Goal: Task Accomplishment & Management: Manage account settings

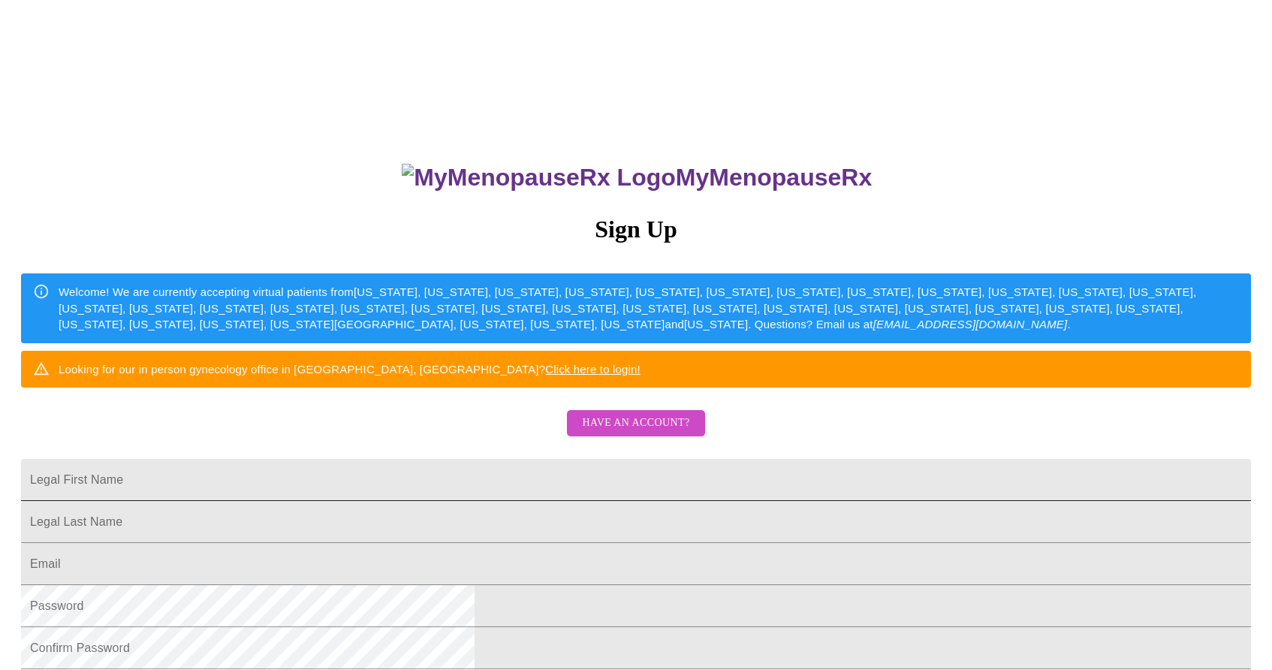
scroll to position [1, 0]
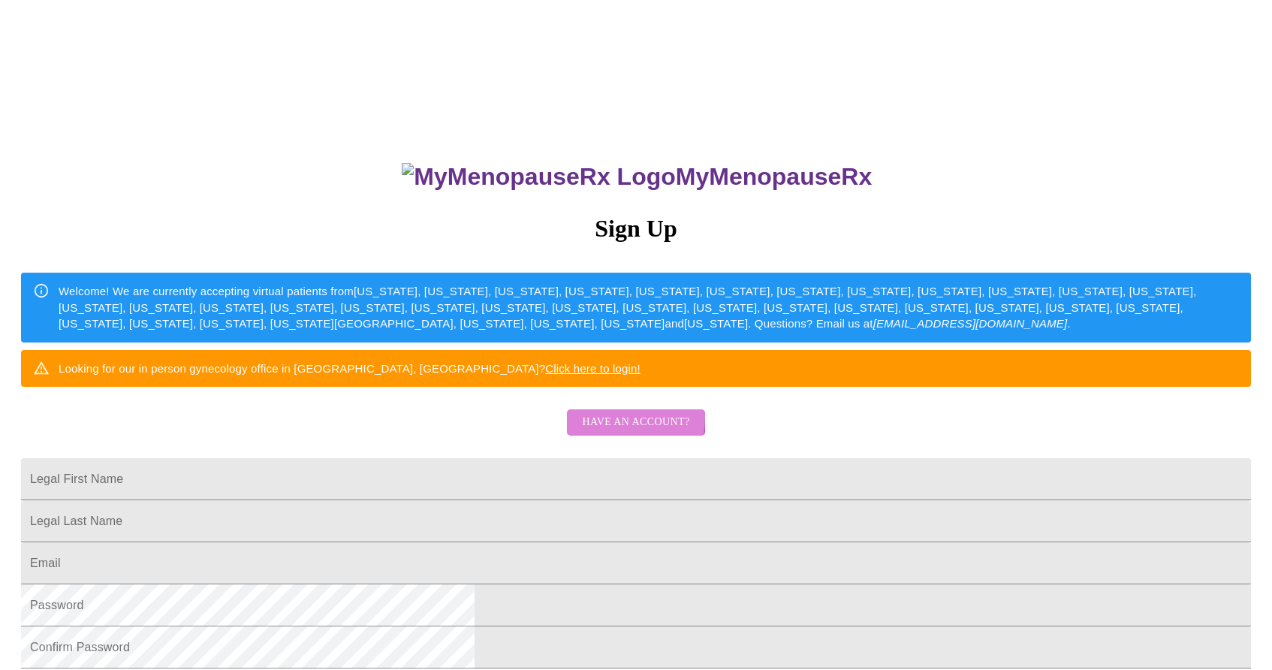
click at [624, 432] on span "Have an account?" at bounding box center [635, 422] width 107 height 19
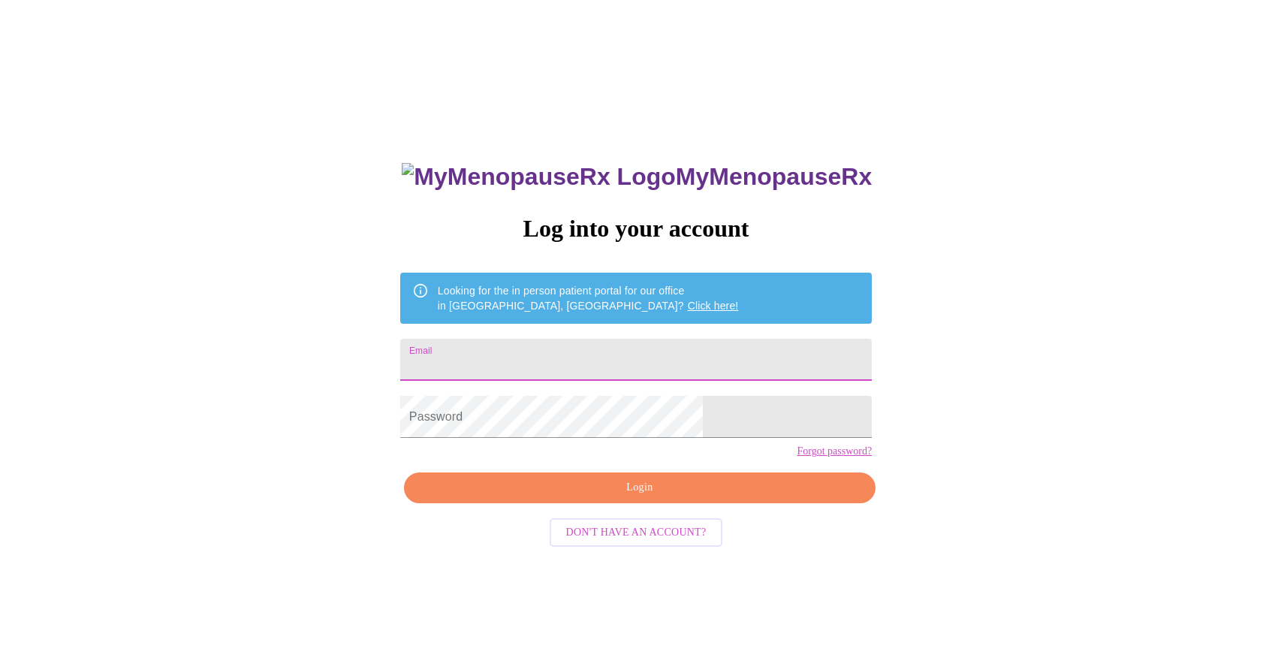
click at [605, 356] on input "Email" at bounding box center [635, 360] width 471 height 42
type input "[EMAIL_ADDRESS][DOMAIN_NAME]"
click at [640, 497] on span "Login" at bounding box center [639, 487] width 437 height 19
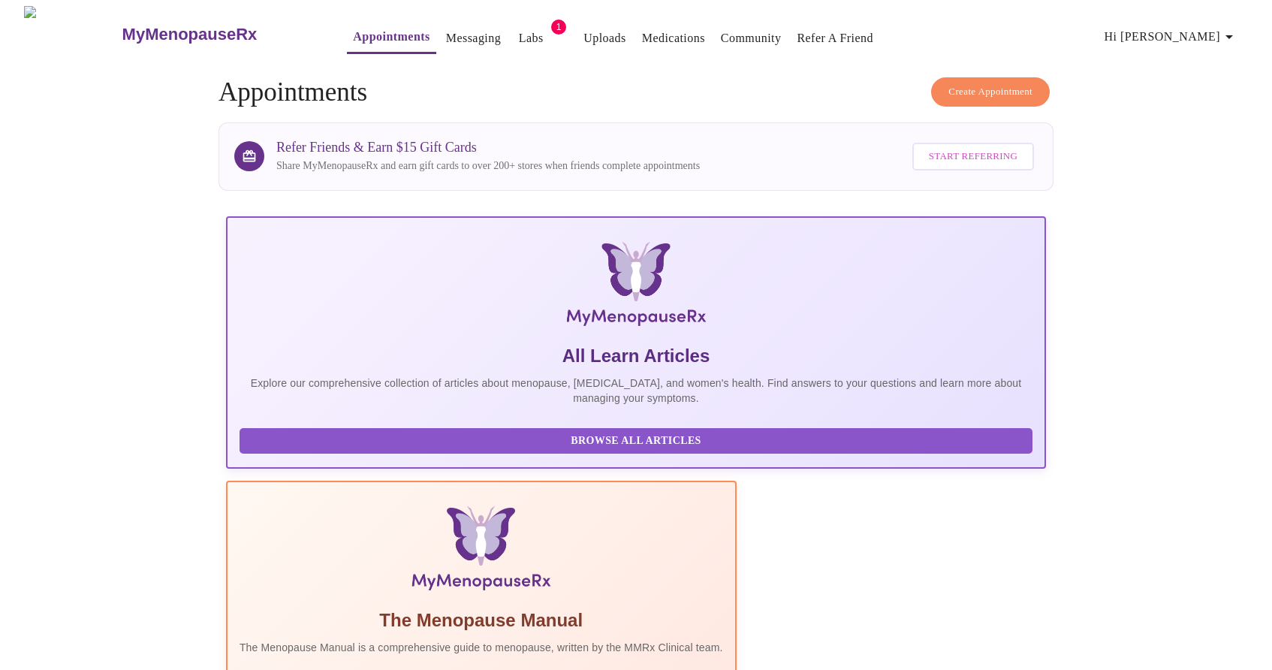
click at [551, 20] on span "1" at bounding box center [558, 27] width 15 height 15
click at [519, 30] on link "Labs" at bounding box center [531, 38] width 25 height 21
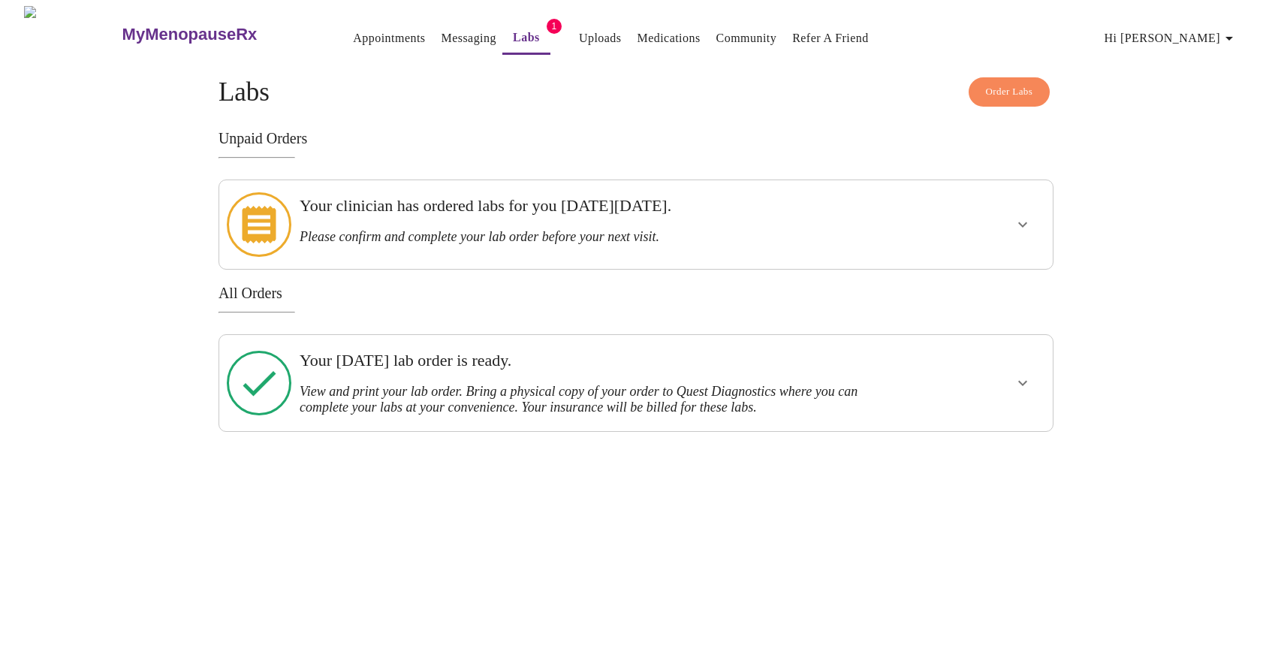
click at [366, 34] on link "Appointments" at bounding box center [389, 38] width 72 height 21
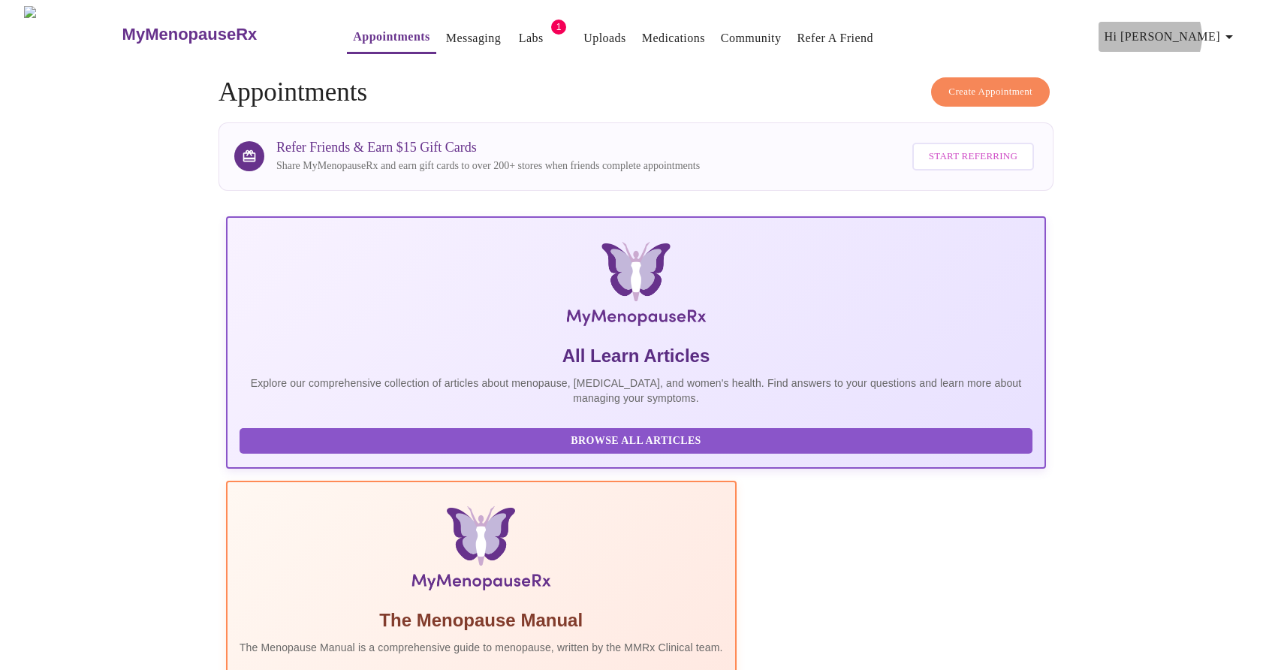
click at [1223, 31] on span "Hi [PERSON_NAME]" at bounding box center [1171, 36] width 134 height 21
click at [1198, 122] on li "Log out" at bounding box center [1210, 112] width 69 height 27
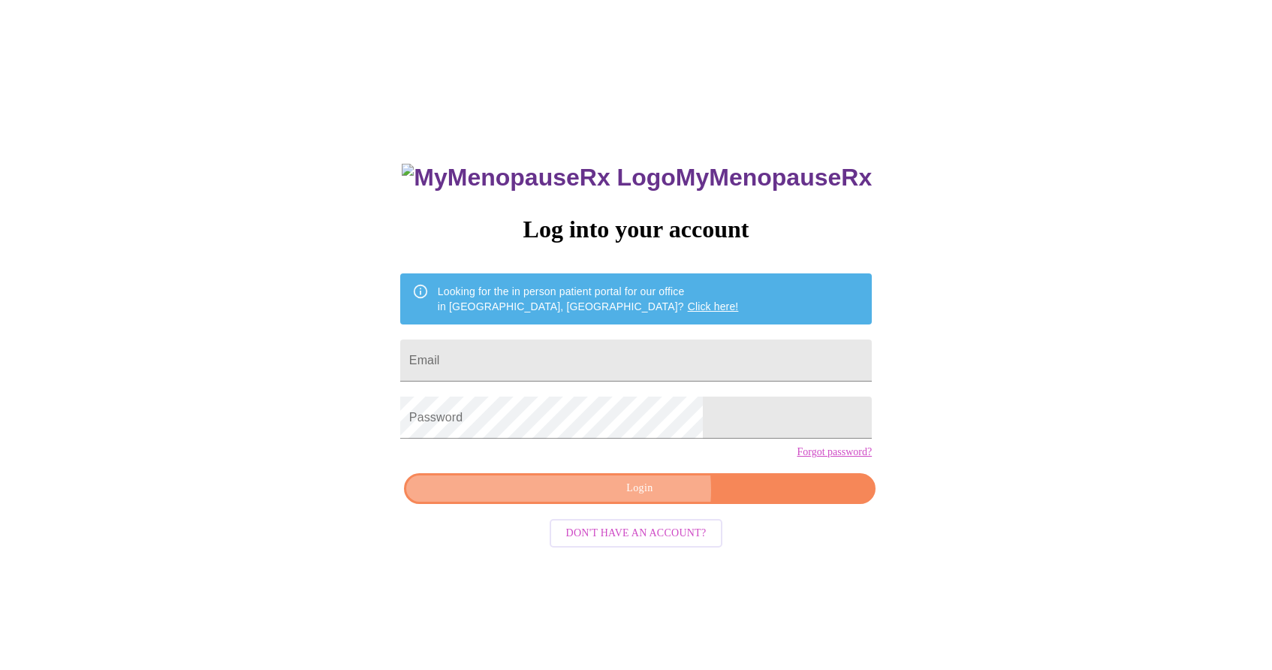
click at [641, 498] on span "Login" at bounding box center [639, 488] width 437 height 19
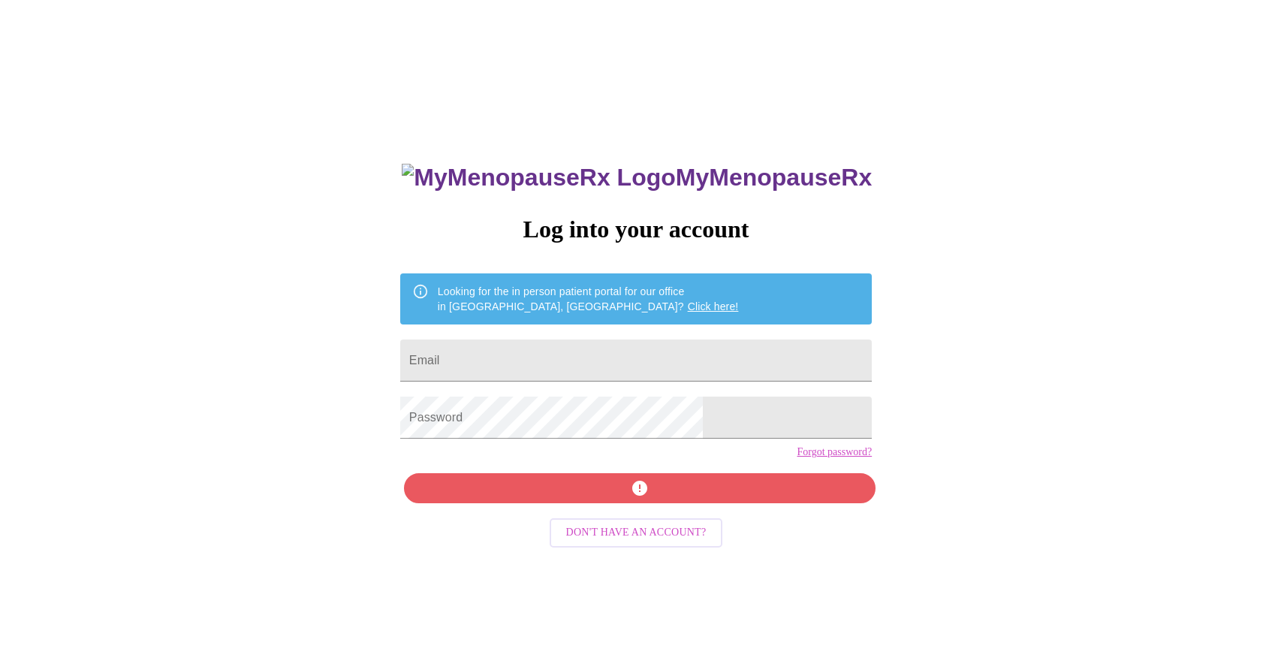
drag, startPoint x: 637, startPoint y: 397, endPoint x: 637, endPoint y: 388, distance: 9.0
click at [637, 389] on div "MyMenopauseRx Log into your account Looking for the in person patient portal fo…" at bounding box center [635, 475] width 501 height 670
click at [640, 363] on input "Email" at bounding box center [635, 360] width 471 height 42
type input "[EMAIL_ADDRESS][DOMAIN_NAME]"
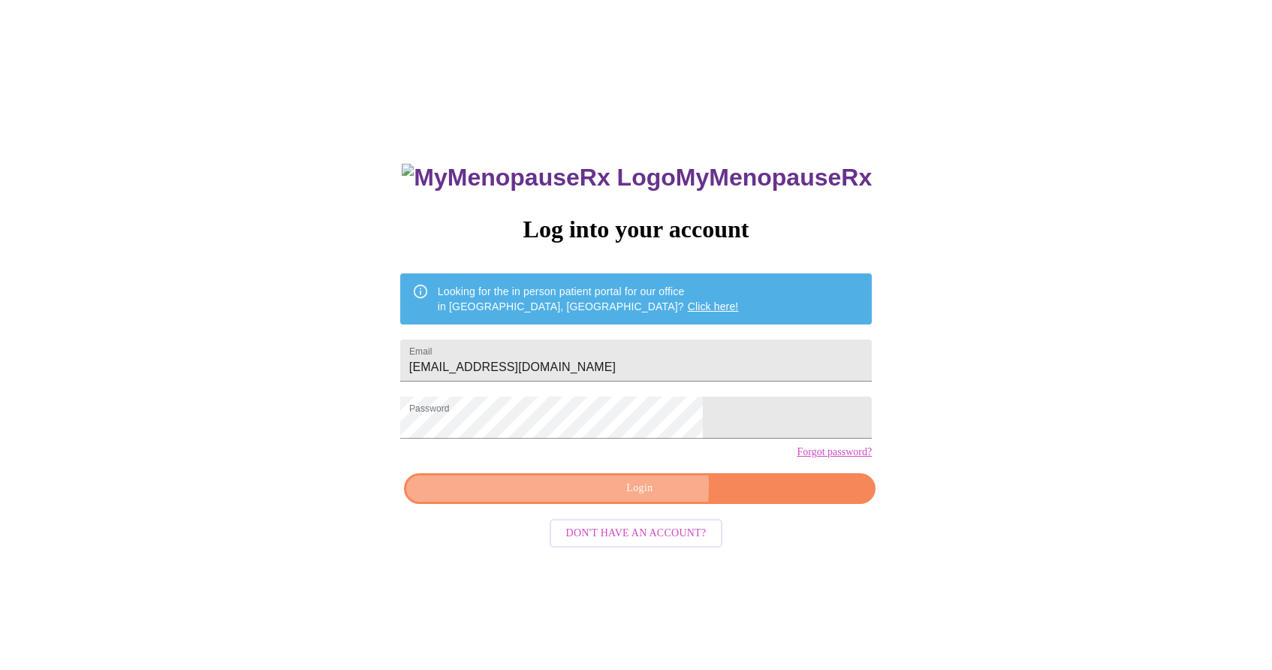
click at [590, 498] on span "Login" at bounding box center [639, 488] width 437 height 19
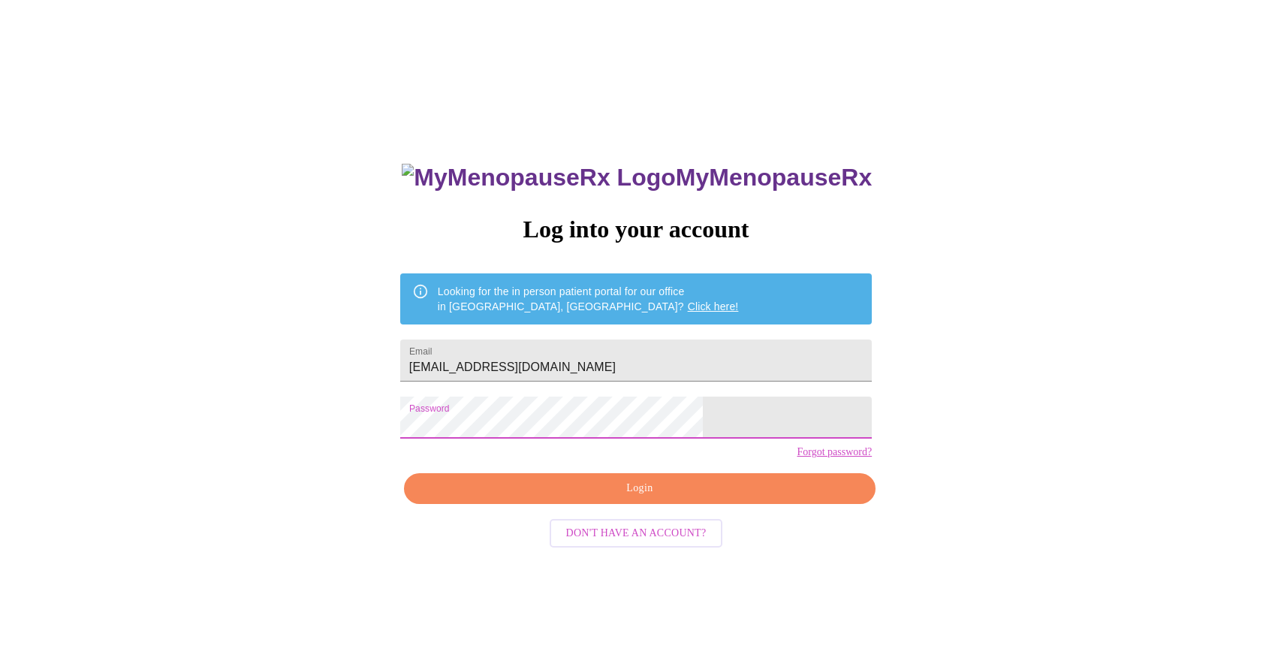
click at [564, 498] on span "Login" at bounding box center [639, 488] width 437 height 19
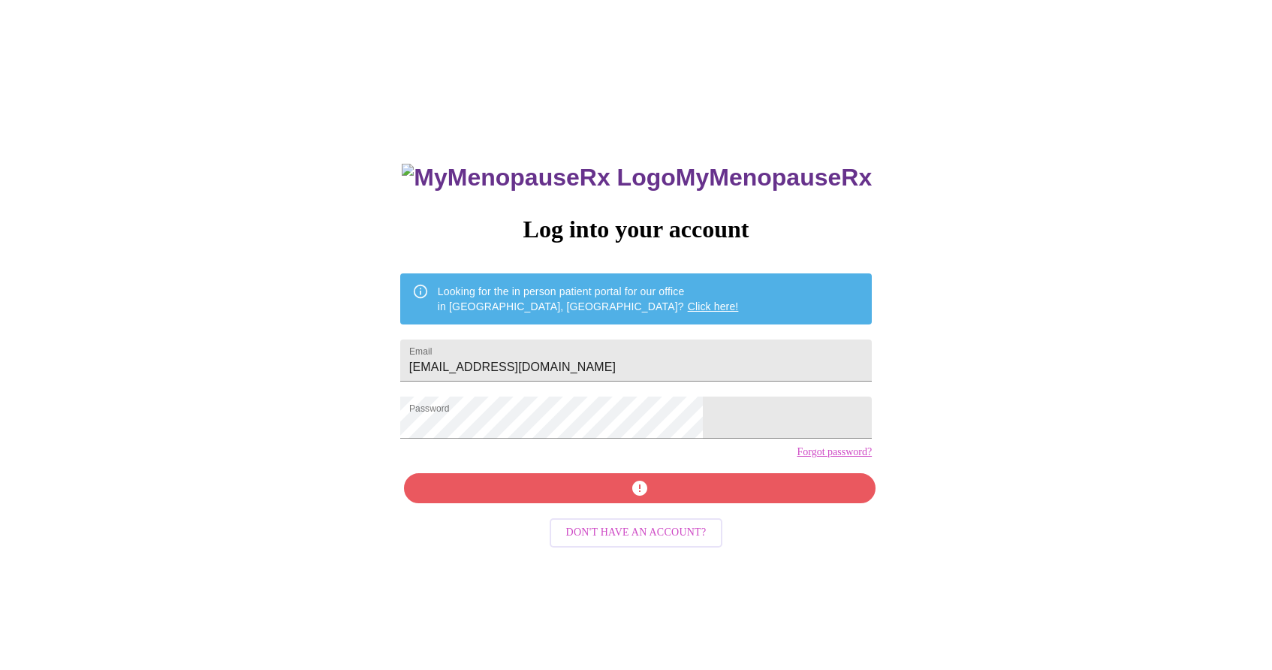
click at [796, 458] on link "Forgot password?" at bounding box center [833, 452] width 75 height 12
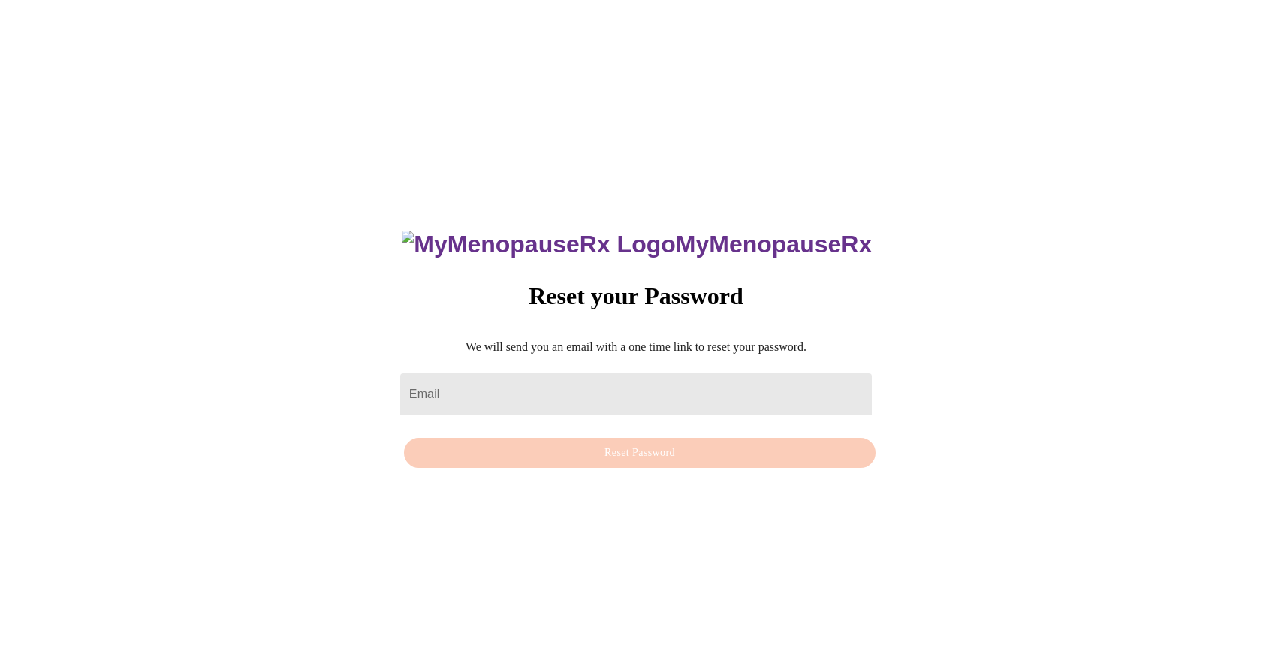
click at [703, 390] on input "Email" at bounding box center [635, 394] width 471 height 42
type input "[EMAIL_ADDRESS][DOMAIN_NAME]"
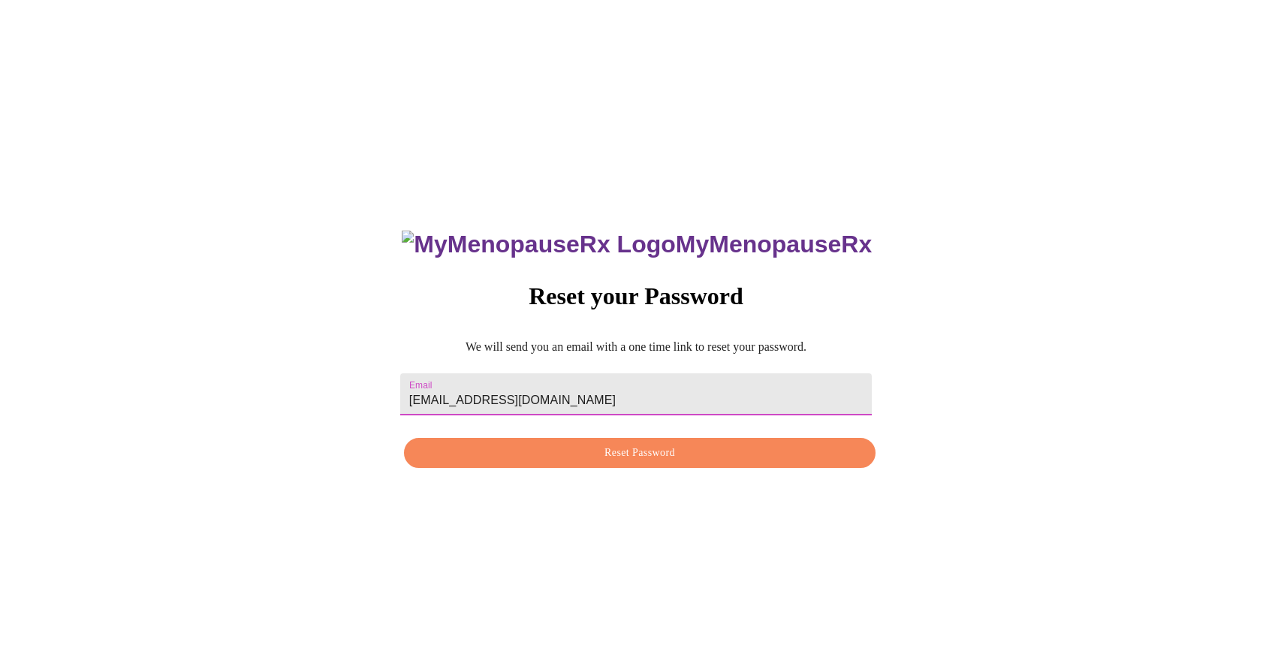
click at [623, 459] on span "Reset Password" at bounding box center [639, 453] width 437 height 19
